Goal: Task Accomplishment & Management: Use online tool/utility

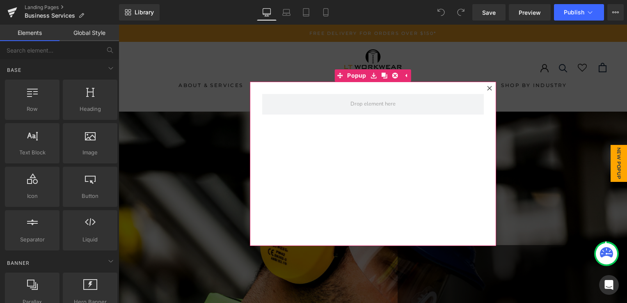
click at [487, 89] on icon at bounding box center [489, 88] width 5 height 5
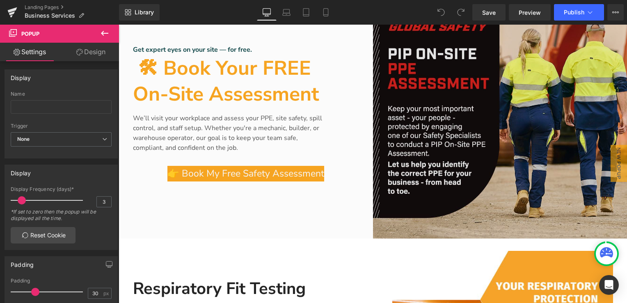
scroll to position [533, 0]
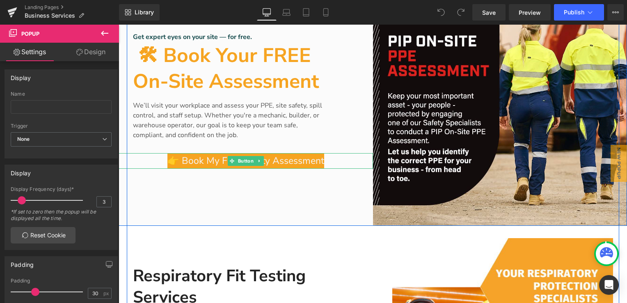
click at [281, 162] on span "👉 Book My Free Safety Assessment" at bounding box center [245, 161] width 157 height 16
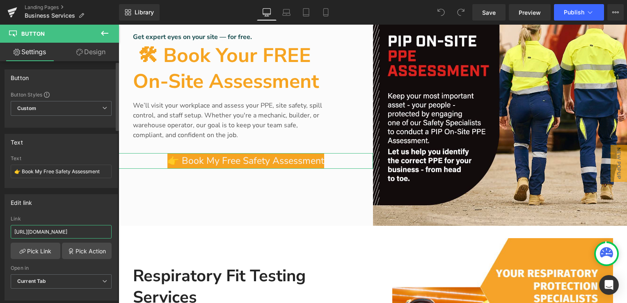
click at [14, 231] on input "[URL][DOMAIN_NAME]" at bounding box center [61, 232] width 101 height 14
drag, startPoint x: 14, startPoint y: 231, endPoint x: 116, endPoint y: 230, distance: 101.8
click at [116, 230] on div "Button Button Styles Custom Custom Setup Global Style Custom Setup Global Style…" at bounding box center [59, 183] width 119 height 245
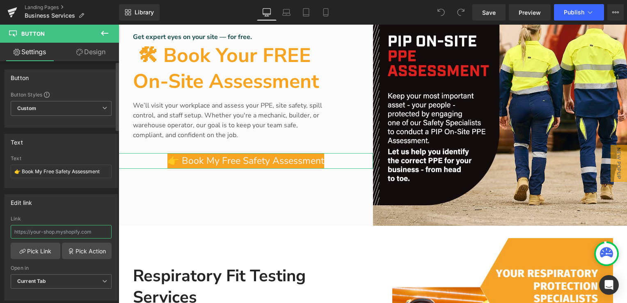
paste input "[URL][DOMAIN_NAME]"
type input "[URL][DOMAIN_NAME]"
click at [490, 8] on span "Save" at bounding box center [489, 12] width 14 height 9
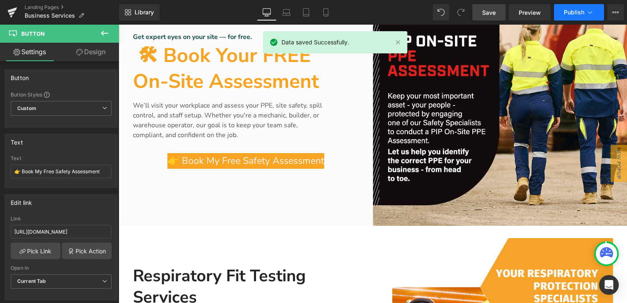
click at [580, 17] on button "Publish" at bounding box center [579, 12] width 50 height 16
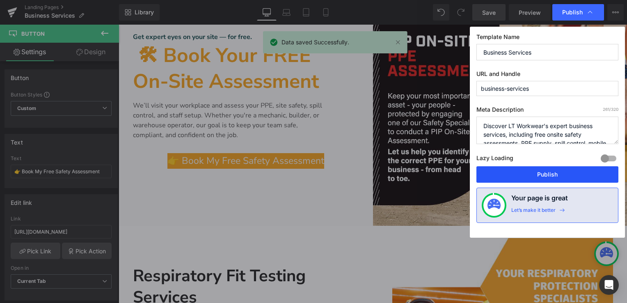
click at [546, 172] on button "Publish" at bounding box center [547, 174] width 142 height 16
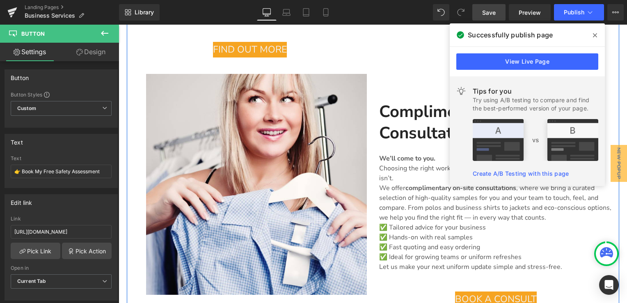
scroll to position [944, 0]
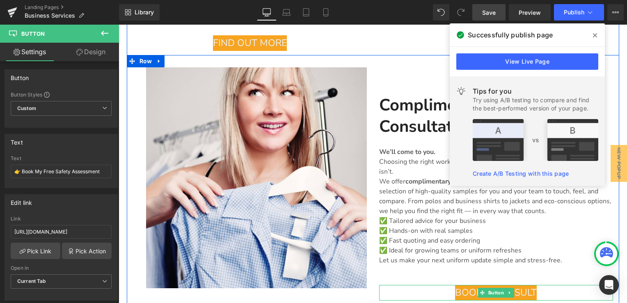
click at [445, 285] on div "BOOK A CONSULT" at bounding box center [496, 293] width 234 height 16
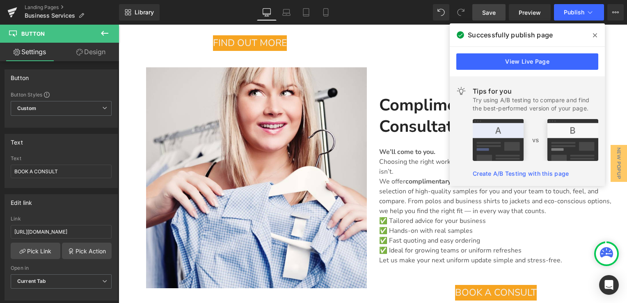
click at [599, 38] on span at bounding box center [594, 35] width 13 height 13
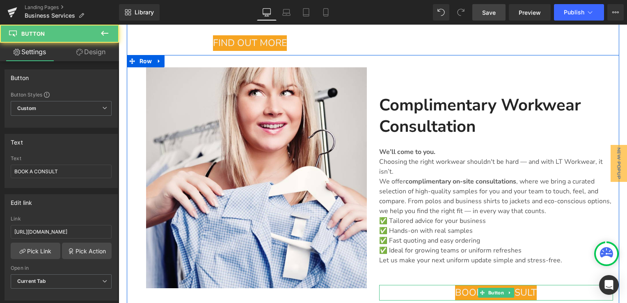
click at [446, 286] on div "BOOK A CONSULT" at bounding box center [496, 293] width 234 height 16
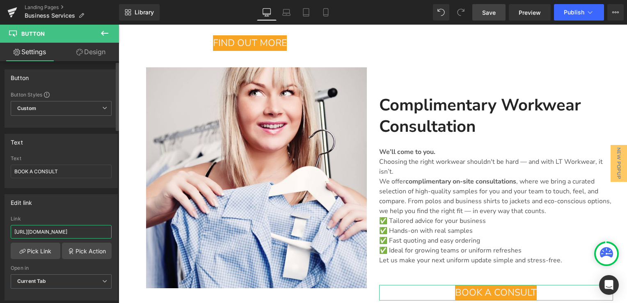
scroll to position [0, 36]
drag, startPoint x: 13, startPoint y: 232, endPoint x: 105, endPoint y: 231, distance: 92.7
click at [105, 231] on input "[URL][DOMAIN_NAME]" at bounding box center [61, 232] width 101 height 14
paste input "[URL][DOMAIN_NAME]"
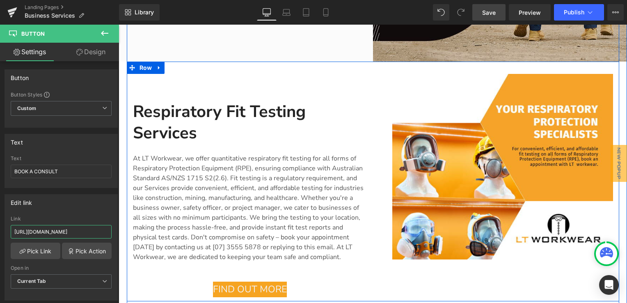
scroll to position [657, 0]
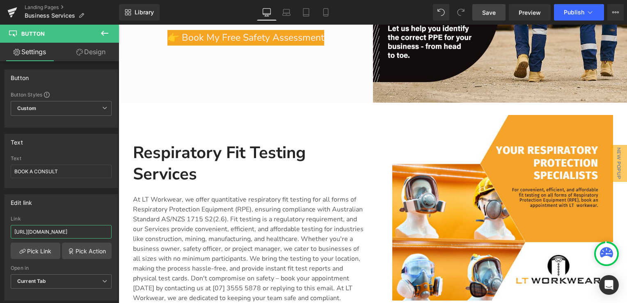
type input "[URL][DOMAIN_NAME]"
click at [496, 14] on span "Save" at bounding box center [489, 12] width 14 height 9
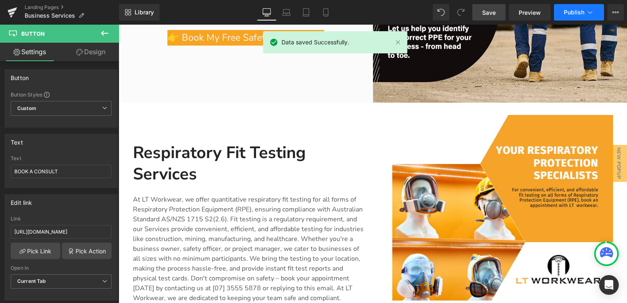
click at [568, 11] on span "Publish" at bounding box center [574, 12] width 21 height 7
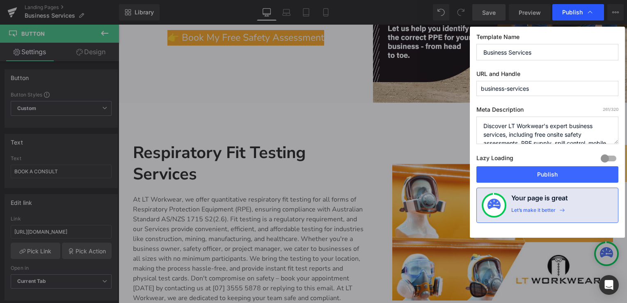
click at [573, 14] on span "Publish" at bounding box center [572, 12] width 21 height 7
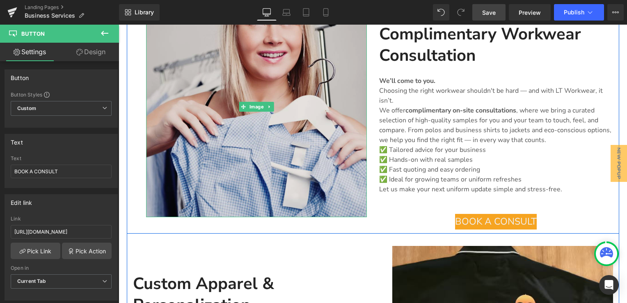
scroll to position [1026, 0]
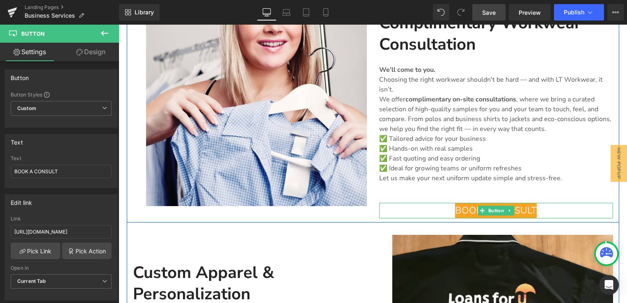
click at [444, 203] on div "BOOK A CONSULT" at bounding box center [496, 211] width 234 height 16
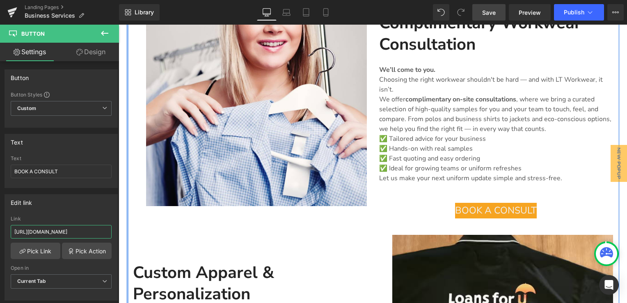
scroll to position [0, 194]
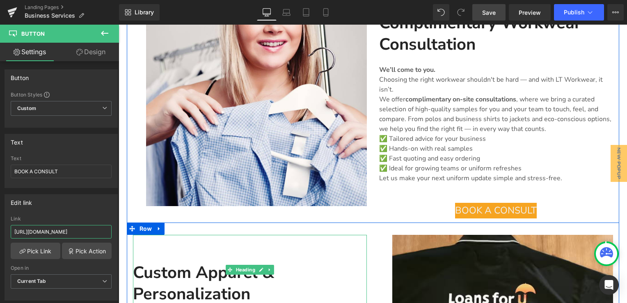
drag, startPoint x: 130, startPoint y: 255, endPoint x: 133, endPoint y: 234, distance: 21.7
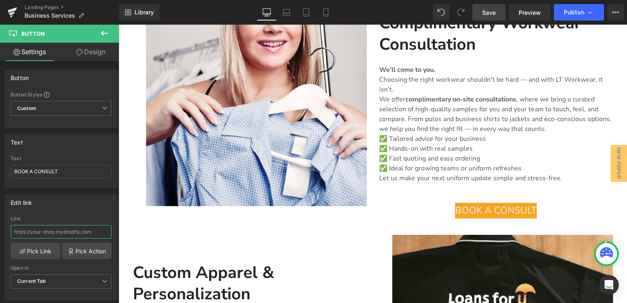
scroll to position [0, 0]
paste input "[URL][DOMAIN_NAME]"
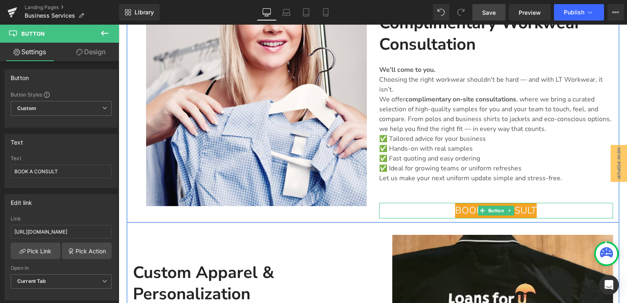
click at [437, 203] on div "BOOK A CONSULT" at bounding box center [496, 211] width 234 height 16
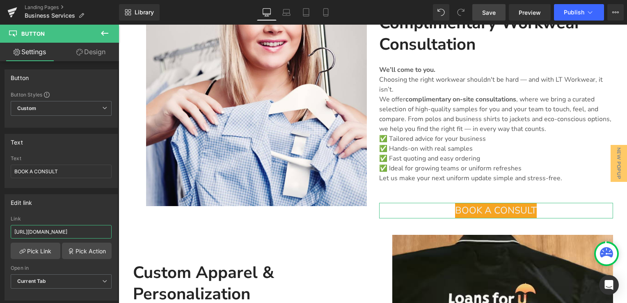
scroll to position [0, 194]
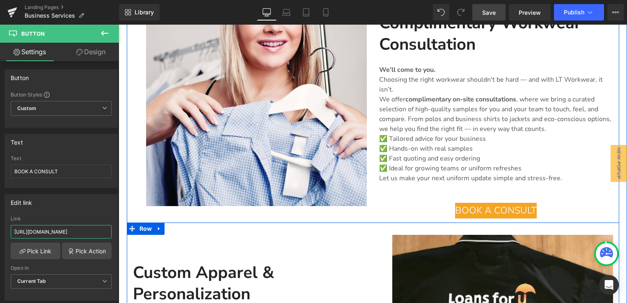
drag, startPoint x: 133, startPoint y: 256, endPoint x: 135, endPoint y: 233, distance: 23.0
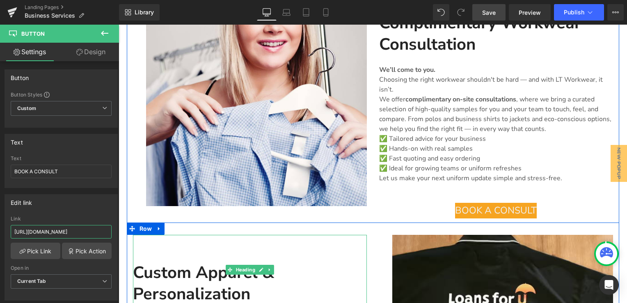
paste input "[DOMAIN_NAME][URL]"
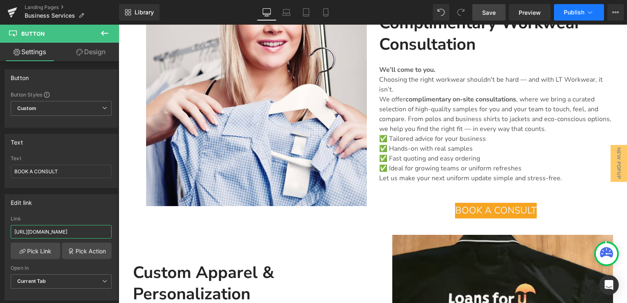
type input "[URL][DOMAIN_NAME]"
click at [564, 14] on span "Publish" at bounding box center [574, 12] width 21 height 7
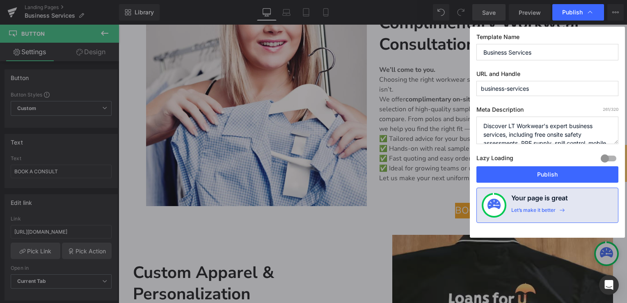
scroll to position [0, 0]
click at [530, 175] on button "Publish" at bounding box center [547, 174] width 142 height 16
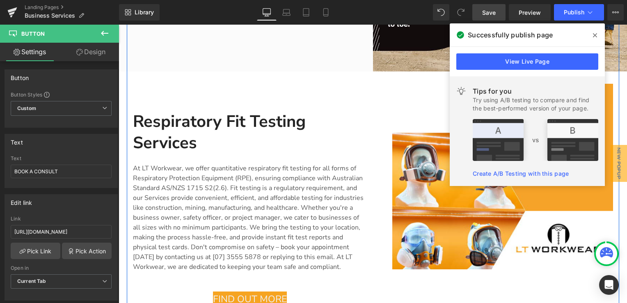
scroll to position [821, 0]
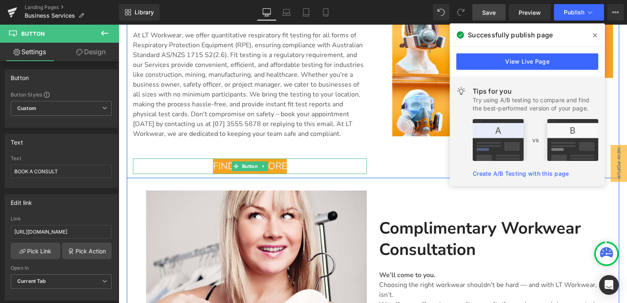
click at [175, 162] on div "FIND OUT MORE" at bounding box center [250, 166] width 234 height 16
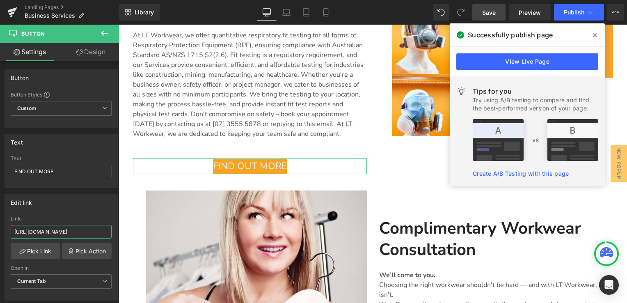
scroll to position [0, 36]
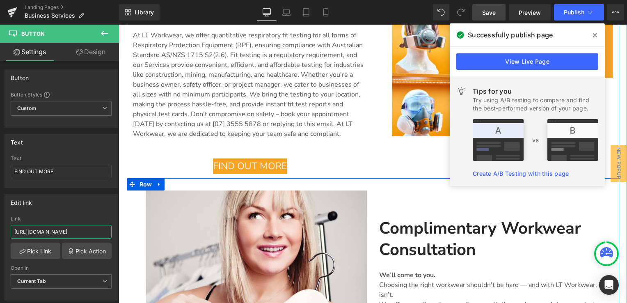
drag, startPoint x: 130, startPoint y: 257, endPoint x: 127, endPoint y: 231, distance: 25.7
paste input "book-a-respiratory-fit-testing"
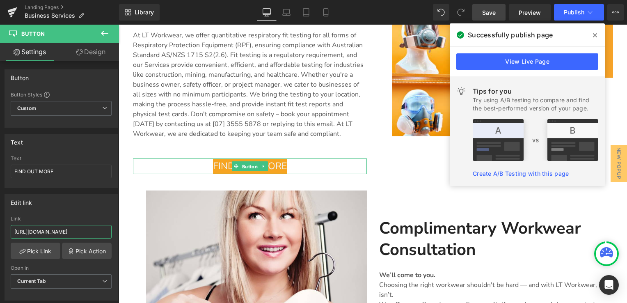
click at [251, 163] on span "Button" at bounding box center [249, 167] width 19 height 10
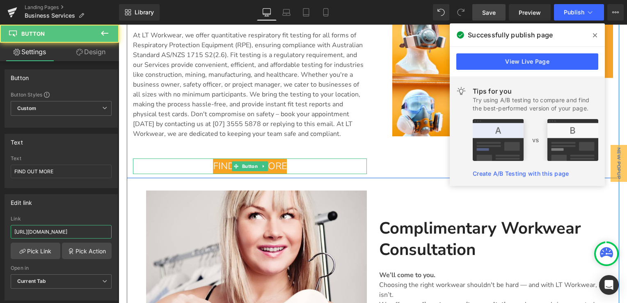
type input "[URL][DOMAIN_NAME]"
click at [276, 165] on span "FIND OUT MORE" at bounding box center [250, 166] width 74 height 16
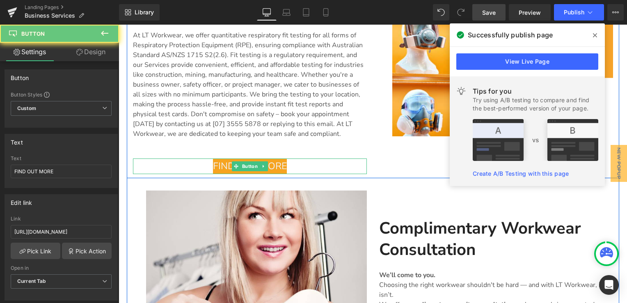
scroll to position [0, 0]
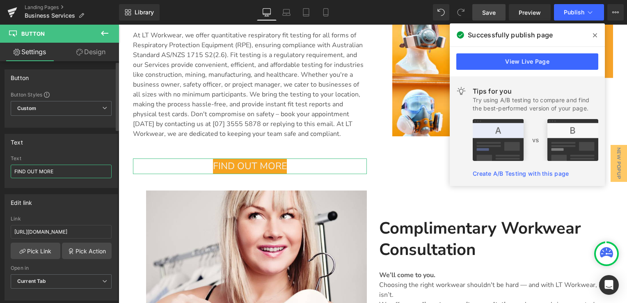
drag, startPoint x: 62, startPoint y: 169, endPoint x: 15, endPoint y: 172, distance: 47.7
click at [15, 172] on input "FIND OUT MORE" at bounding box center [61, 172] width 101 height 14
type input "Book a Fit Test"
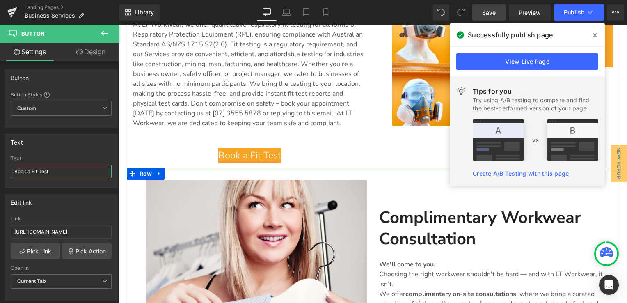
scroll to position [780, 0]
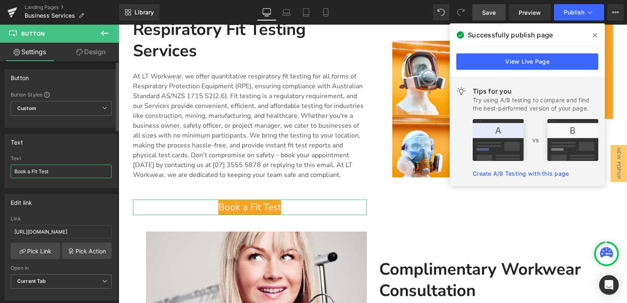
drag, startPoint x: 45, startPoint y: 173, endPoint x: 13, endPoint y: 172, distance: 32.0
click at [13, 172] on input "Book a Fit Test" at bounding box center [61, 172] width 101 height 14
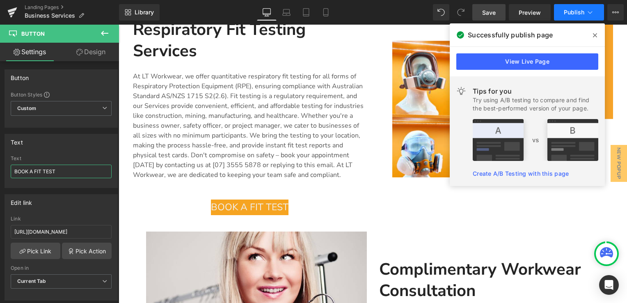
type input "BOOK A FIT TEST"
click at [582, 14] on span "Publish" at bounding box center [574, 12] width 21 height 7
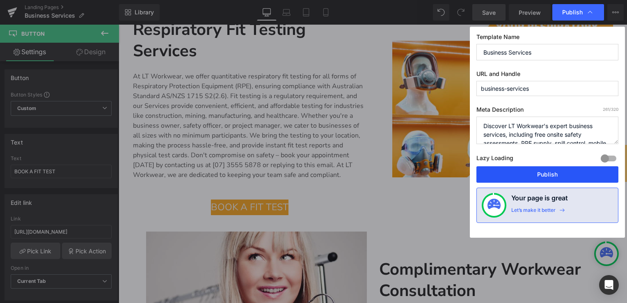
click at [542, 174] on button "Publish" at bounding box center [547, 174] width 142 height 16
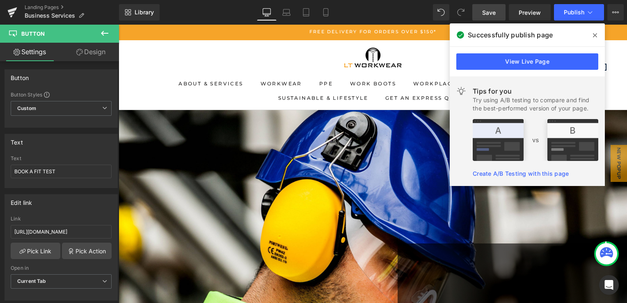
scroll to position [0, 0]
